Goal: Task Accomplishment & Management: Manage account settings

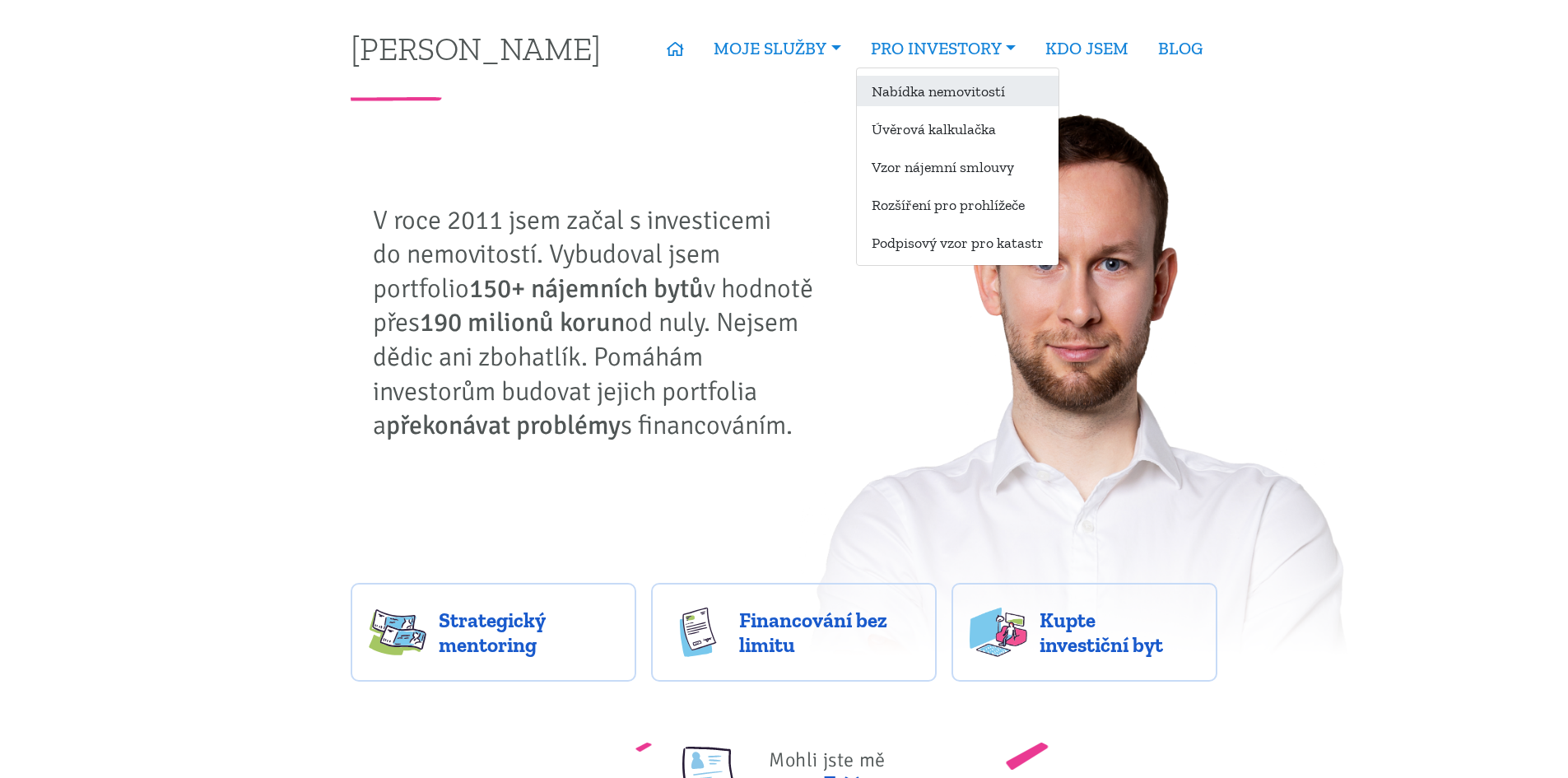
click at [956, 87] on link "Nabídka nemovitostí" at bounding box center [957, 91] width 202 height 31
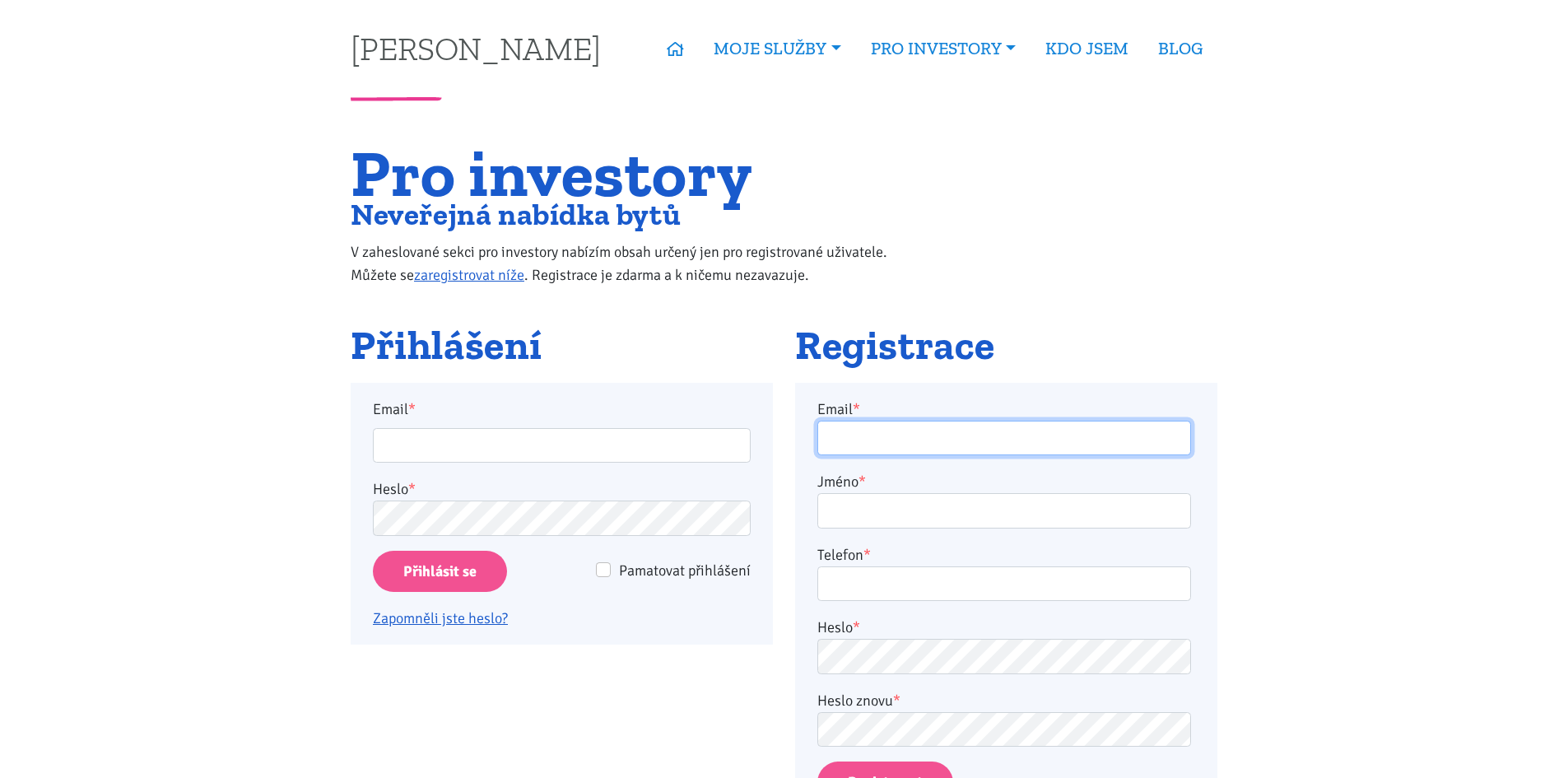
type input "[PERSON_NAME][EMAIL_ADDRESS][DOMAIN_NAME]"
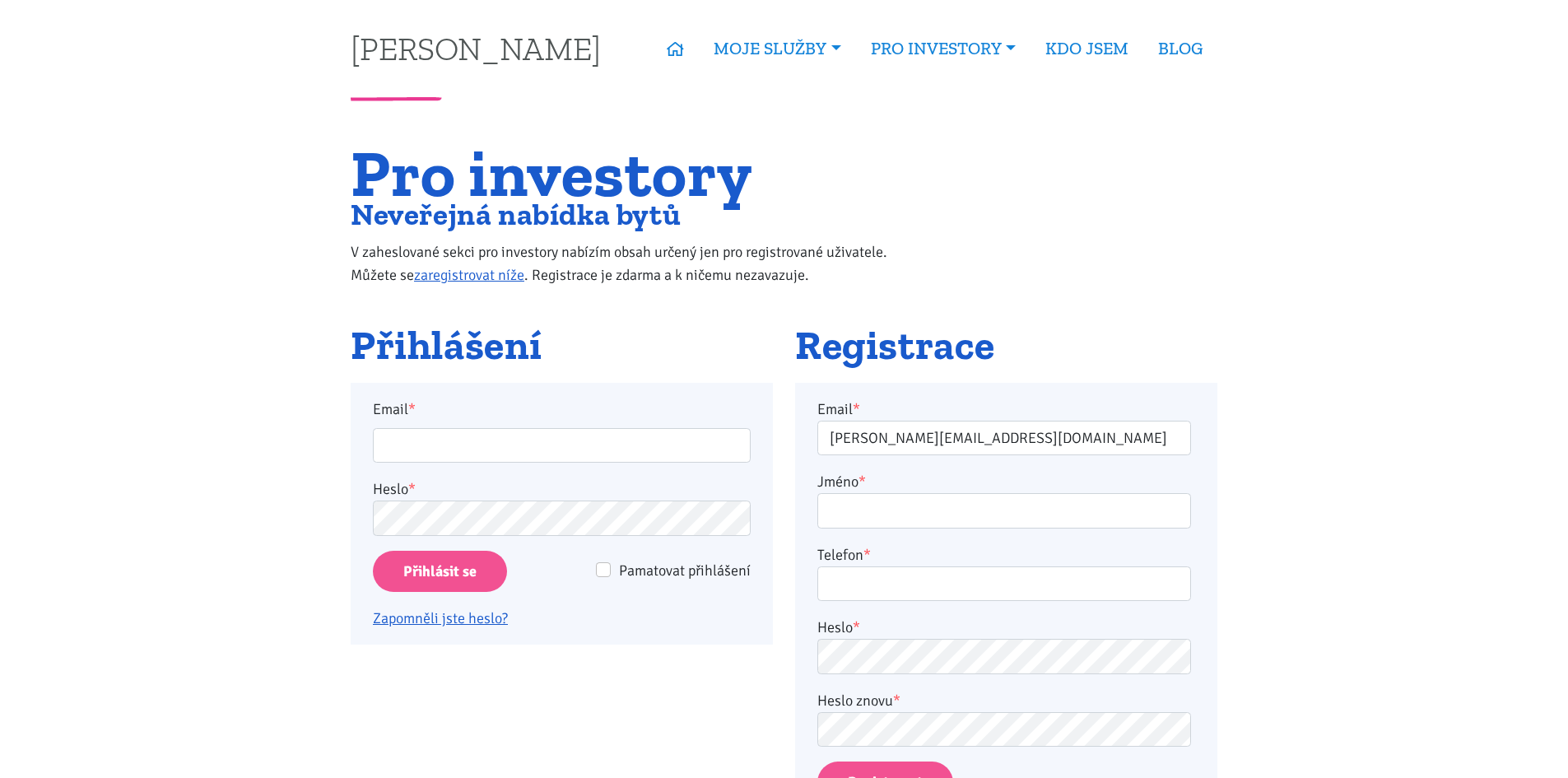
type input "[PERSON_NAME][EMAIL_ADDRESS][DOMAIN_NAME]"
click at [425, 579] on input "Přihlásit se" at bounding box center [440, 572] width 134 height 42
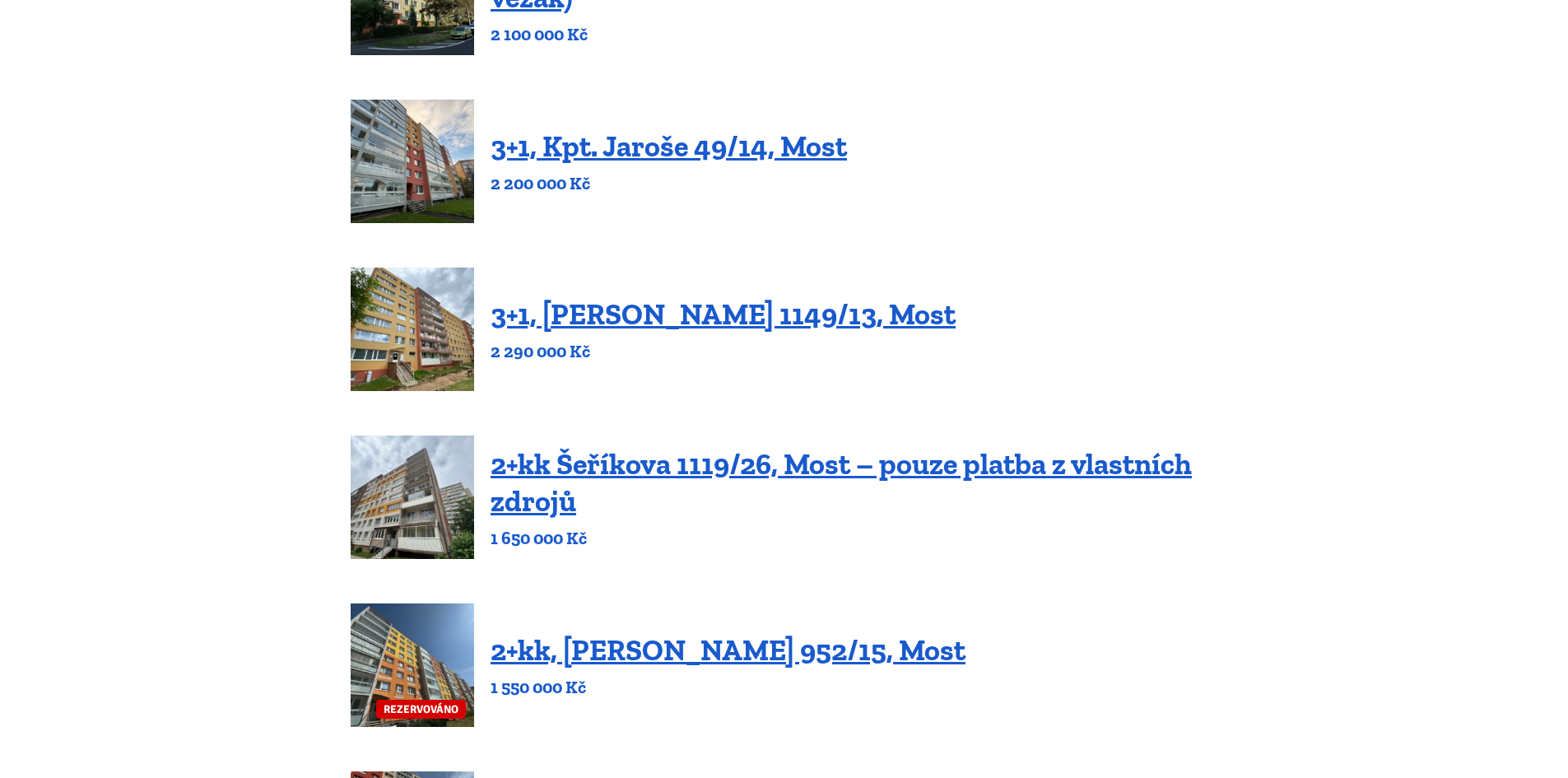
scroll to position [329, 0]
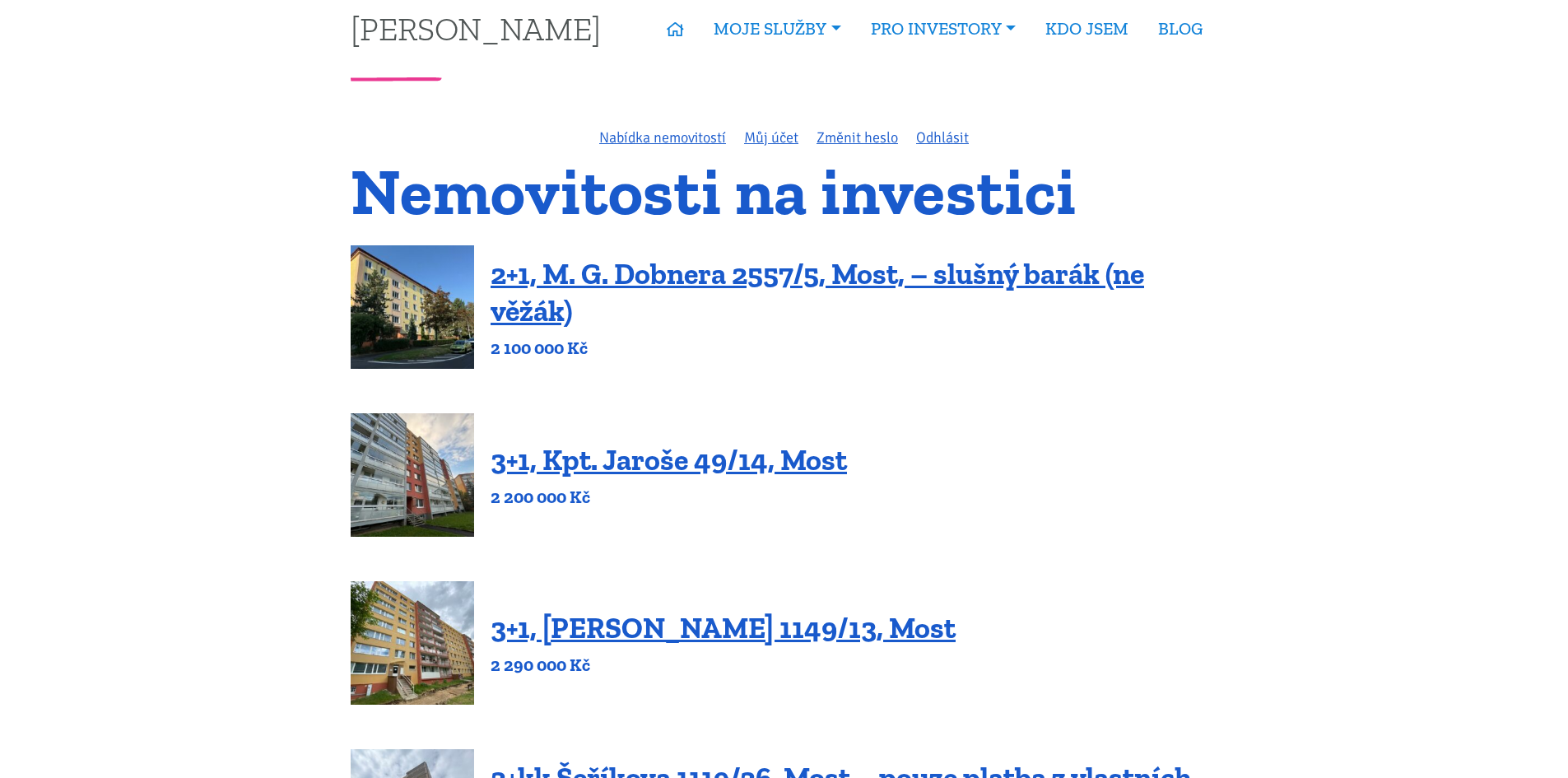
scroll to position [0, 0]
